Goal: Task Accomplishment & Management: Use online tool/utility

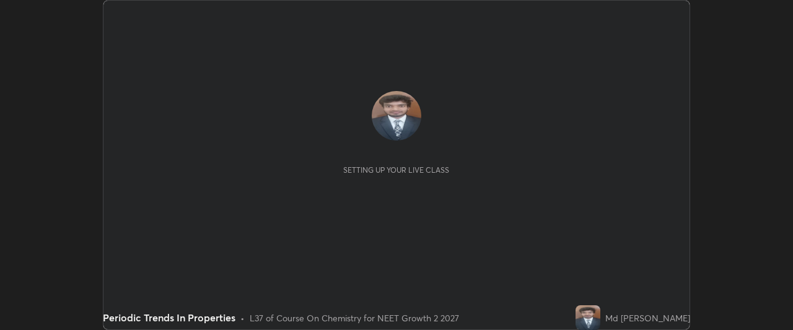
scroll to position [330, 793]
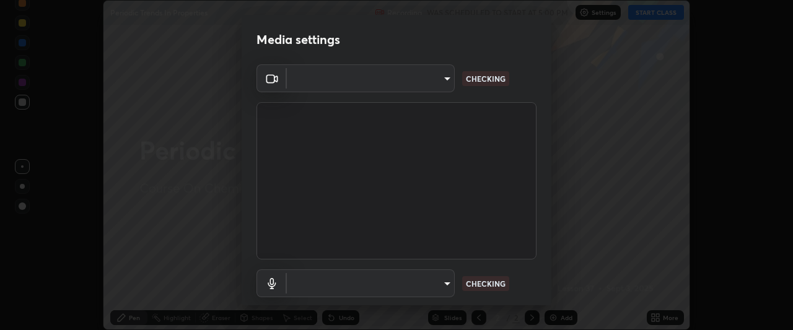
type input "0b0394df5398a873b7d047182dbff5bf8641b4882f7ce2760a0fef017966b62e"
type input "communications"
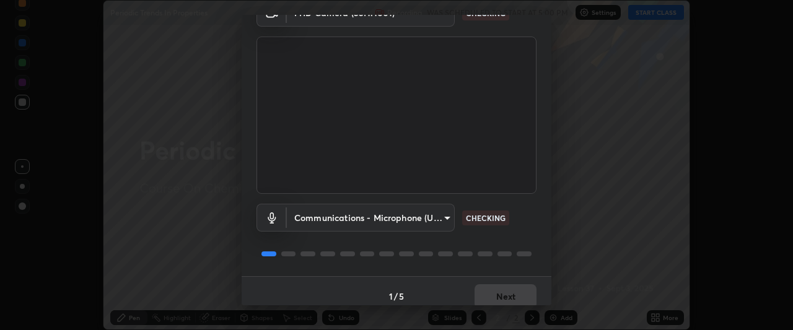
scroll to position [76, 0]
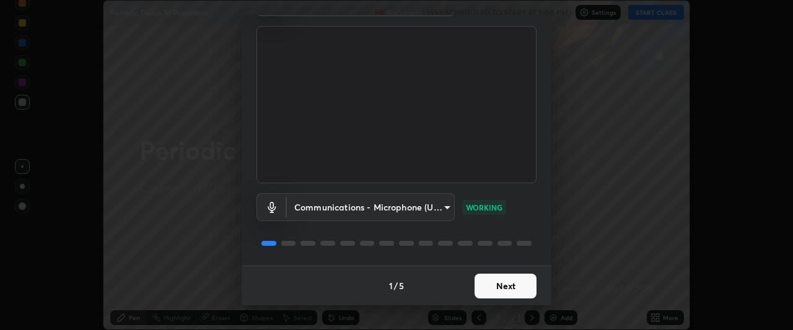
click at [510, 280] on button "Next" at bounding box center [505, 286] width 62 height 25
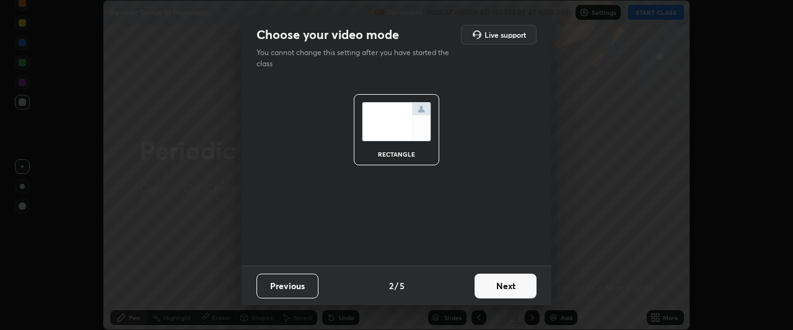
click at [505, 284] on button "Next" at bounding box center [505, 286] width 62 height 25
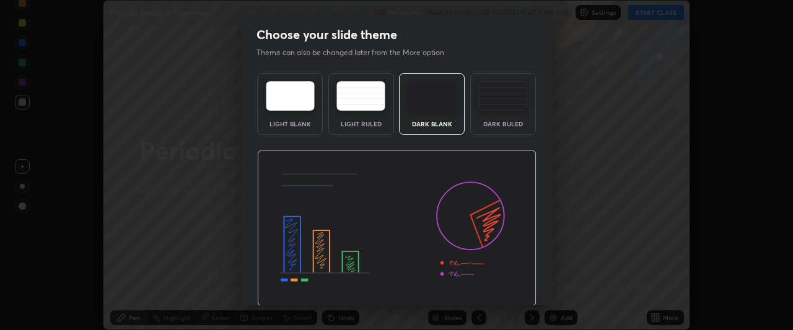
click at [506, 287] on img at bounding box center [396, 228] width 279 height 157
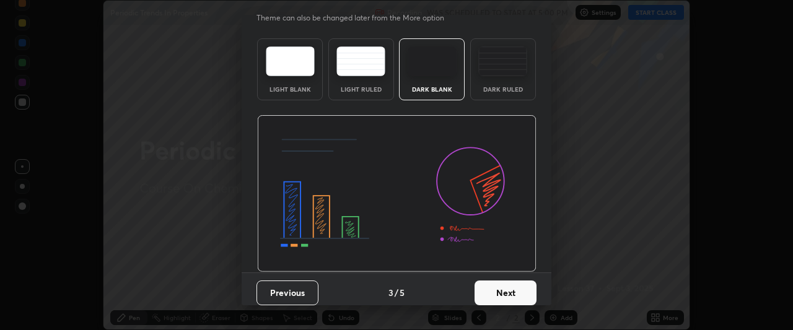
scroll to position [42, 0]
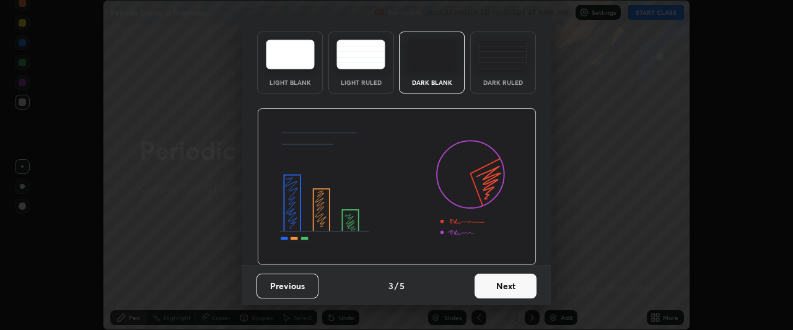
click at [509, 286] on button "Next" at bounding box center [505, 286] width 62 height 25
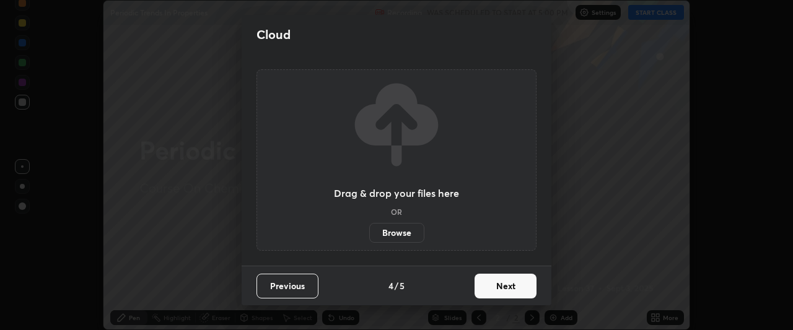
scroll to position [0, 0]
click at [514, 289] on button "Next" at bounding box center [505, 286] width 62 height 25
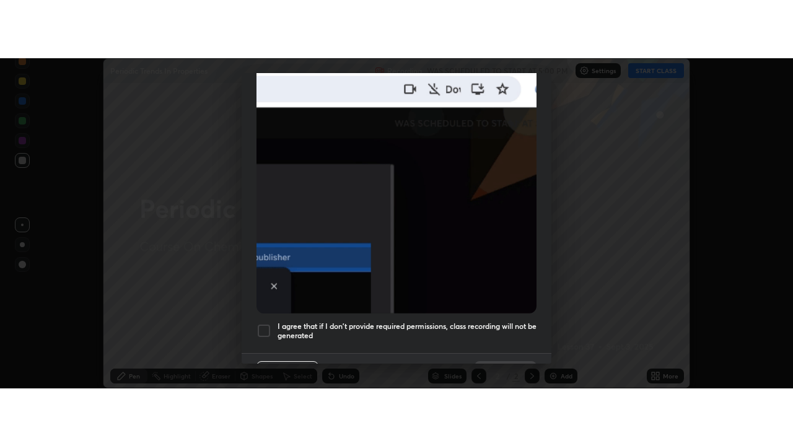
scroll to position [329, 0]
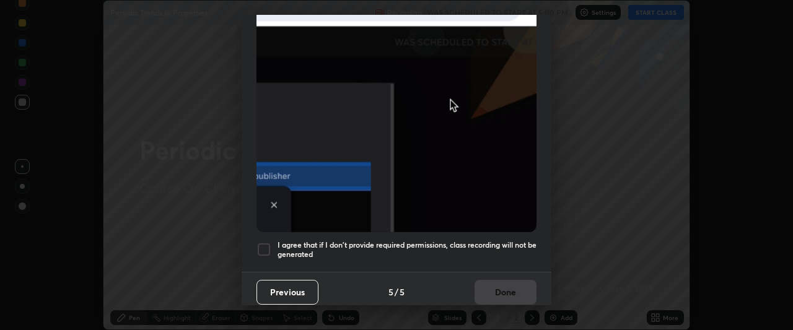
click at [258, 245] on div at bounding box center [263, 249] width 15 height 15
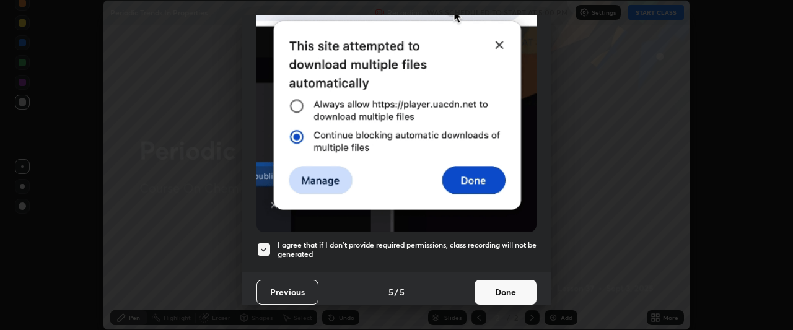
click at [501, 290] on button "Done" at bounding box center [505, 292] width 62 height 25
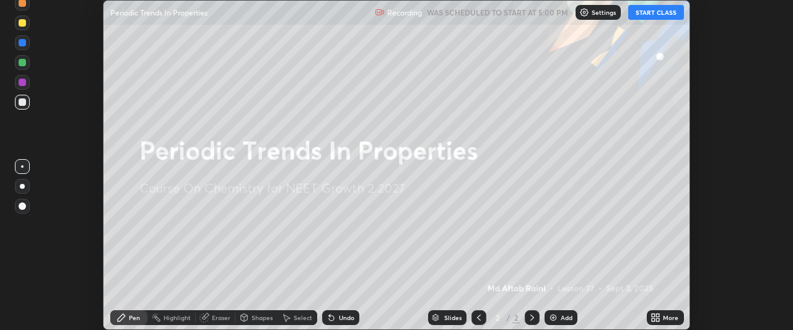
click at [565, 320] on div "Add" at bounding box center [567, 318] width 12 height 6
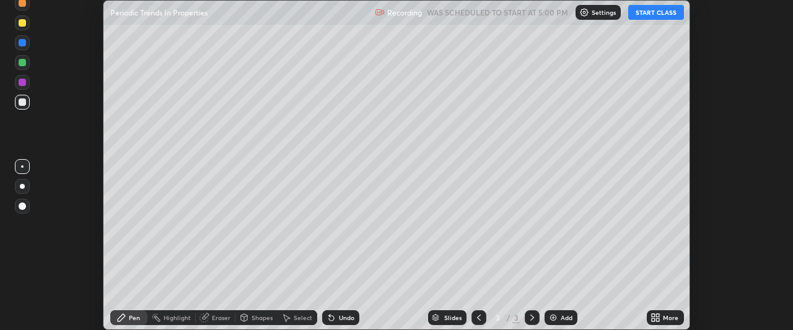
click at [667, 318] on div "More" at bounding box center [670, 318] width 15 height 6
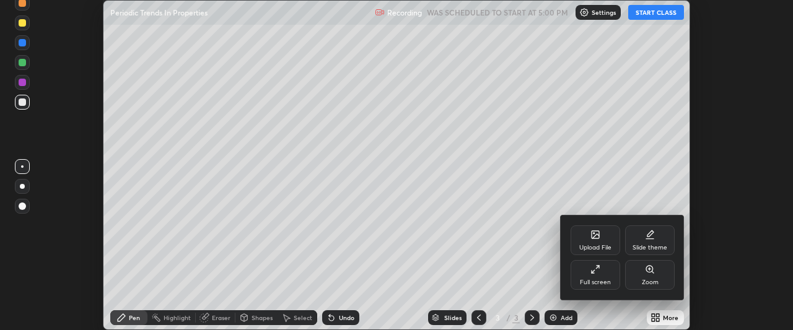
click at [606, 279] on div "Full screen" at bounding box center [595, 282] width 31 height 6
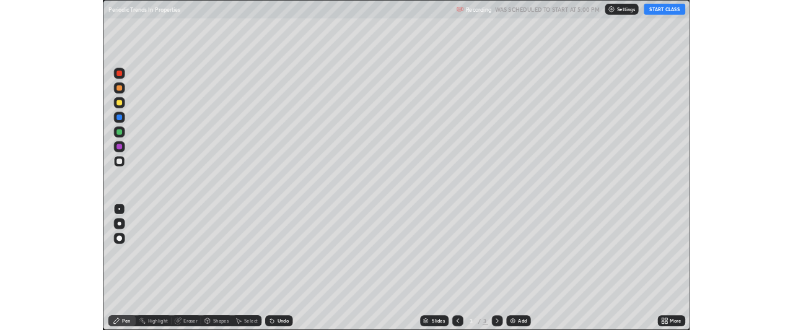
scroll to position [446, 793]
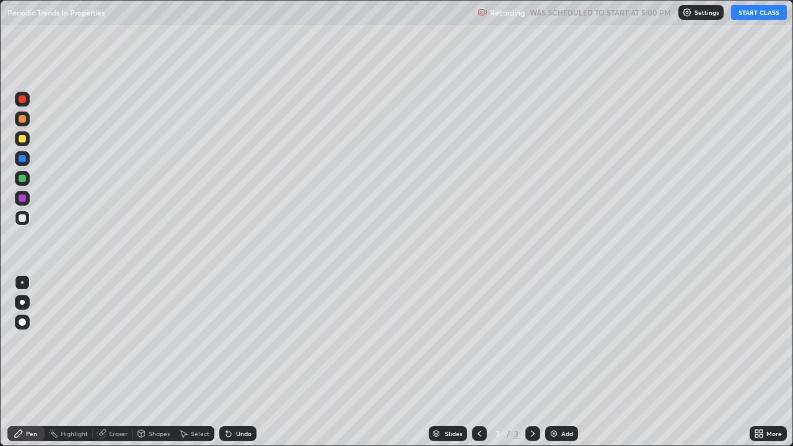
click at [763, 330] on icon at bounding box center [759, 434] width 10 height 10
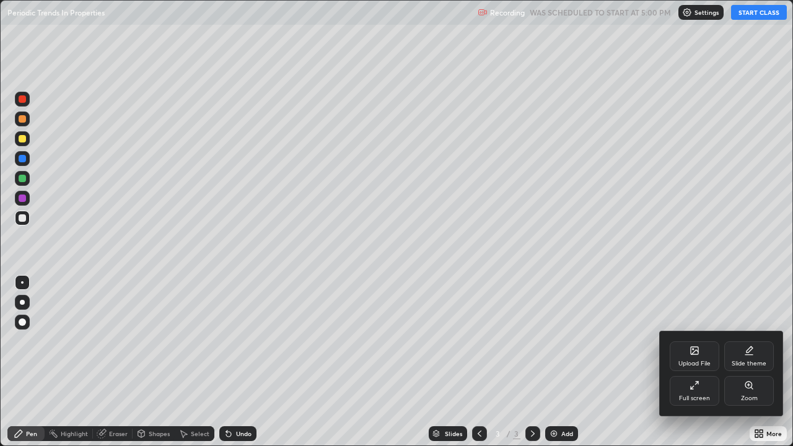
click at [686, 330] on div "Full screen" at bounding box center [694, 398] width 31 height 6
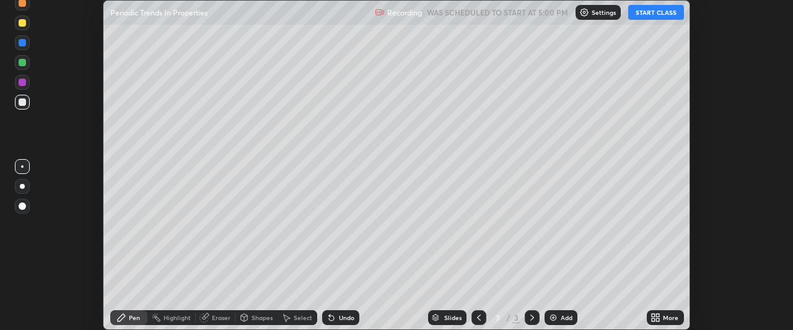
scroll to position [61615, 61152]
click at [663, 12] on button "START CLASS" at bounding box center [656, 12] width 56 height 15
